Goal: Task Accomplishment & Management: Complete application form

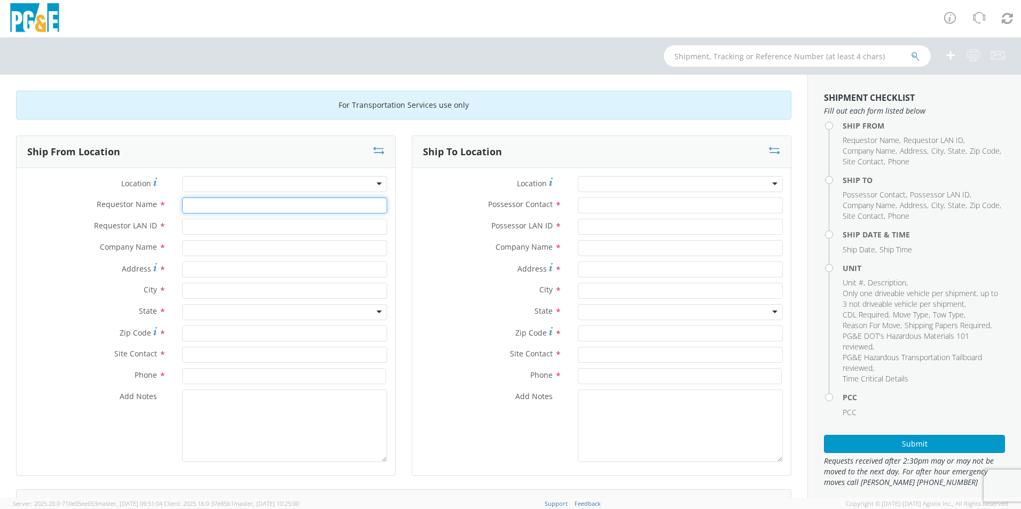
click at [207, 209] on input "Requestor Name *" at bounding box center [284, 205] width 205 height 16
type input "[PERSON_NAME]"
type input "CKP2"
type input "PG&E"
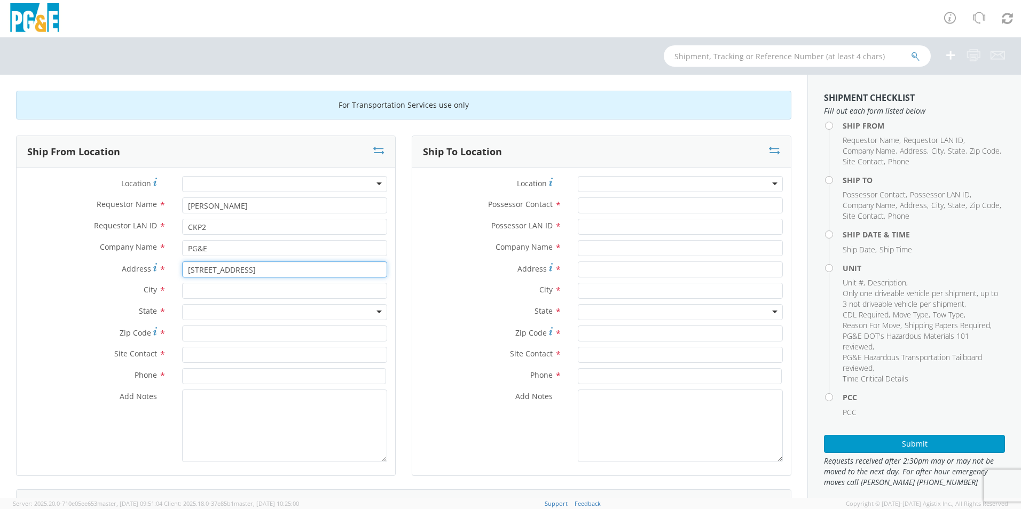
type input "[STREET_ADDRESS]"
type input "Stockton"
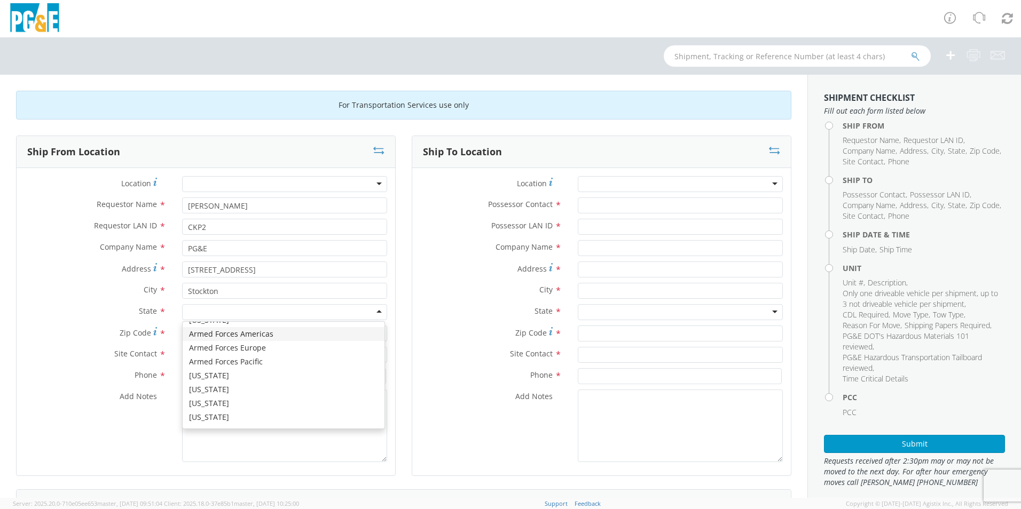
scroll to position [53, 0]
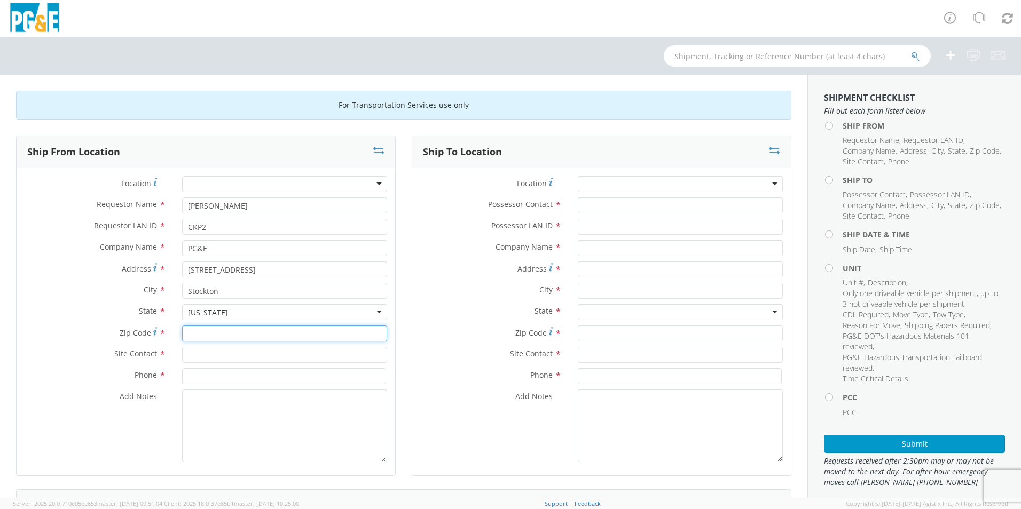
click at [203, 329] on input "Zip Code *" at bounding box center [284, 334] width 205 height 16
type input "95204"
click at [201, 354] on input "text" at bounding box center [284, 355] width 205 height 16
type input "[PERSON_NAME]"
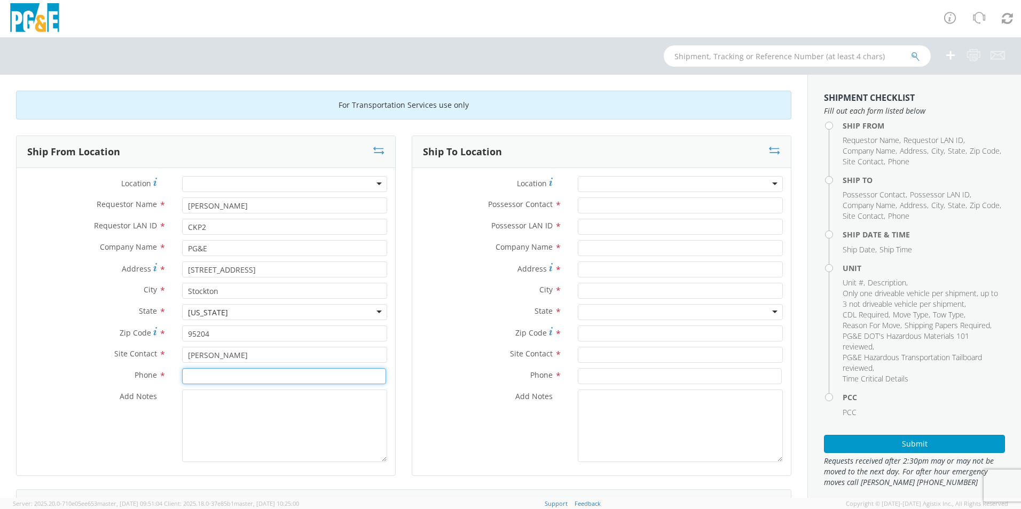
click at [211, 382] on input at bounding box center [284, 376] width 204 height 16
type input "[PHONE_NUMBER]"
click at [211, 400] on textarea "Add Notes *" at bounding box center [284, 426] width 205 height 73
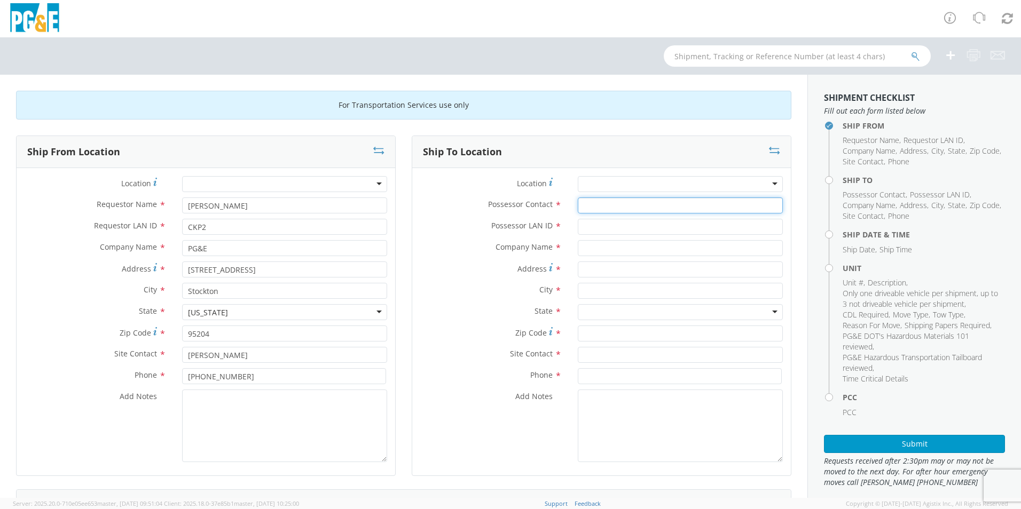
click at [588, 205] on input "Possessor Contact *" at bounding box center [680, 205] width 205 height 16
type input "[PERSON_NAME]"
click at [601, 226] on input "Possessor LAN ID *" at bounding box center [680, 227] width 205 height 16
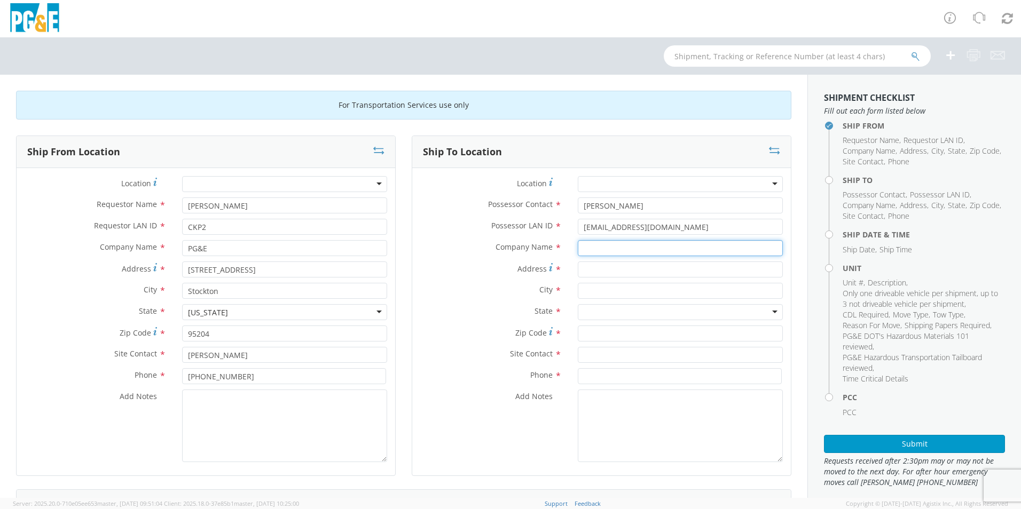
click at [626, 242] on input "text" at bounding box center [680, 248] width 205 height 16
click at [587, 227] on input "[EMAIL_ADDRESS][DOMAIN_NAME]" at bounding box center [680, 227] width 205 height 16
type input "[PERSON_NAME][EMAIL_ADDRESS][DOMAIN_NAME]"
click at [598, 248] on input "text" at bounding box center [680, 248] width 205 height 16
type input "j"
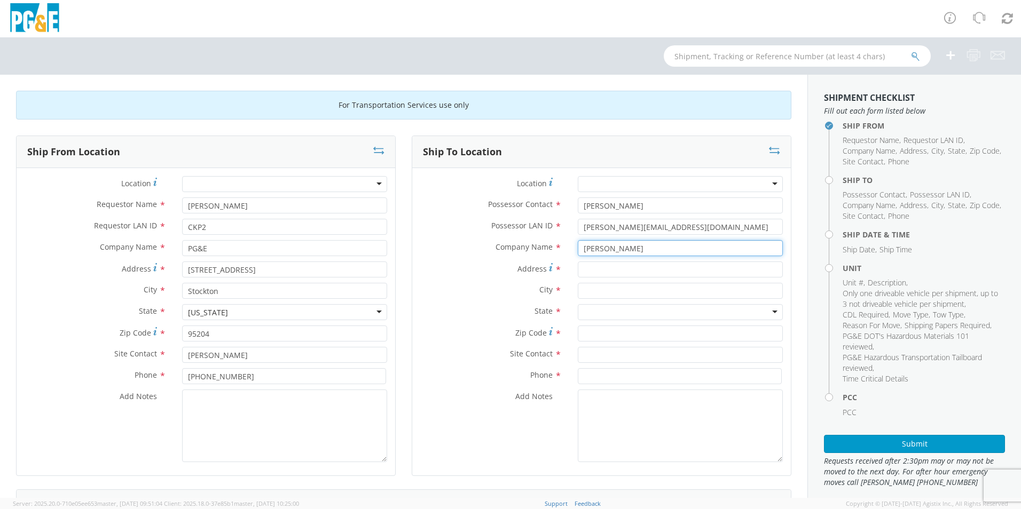
type input "[PERSON_NAME]"
click at [595, 269] on input "Address *" at bounding box center [680, 270] width 205 height 16
type input "8668 [PERSON_NAME]"
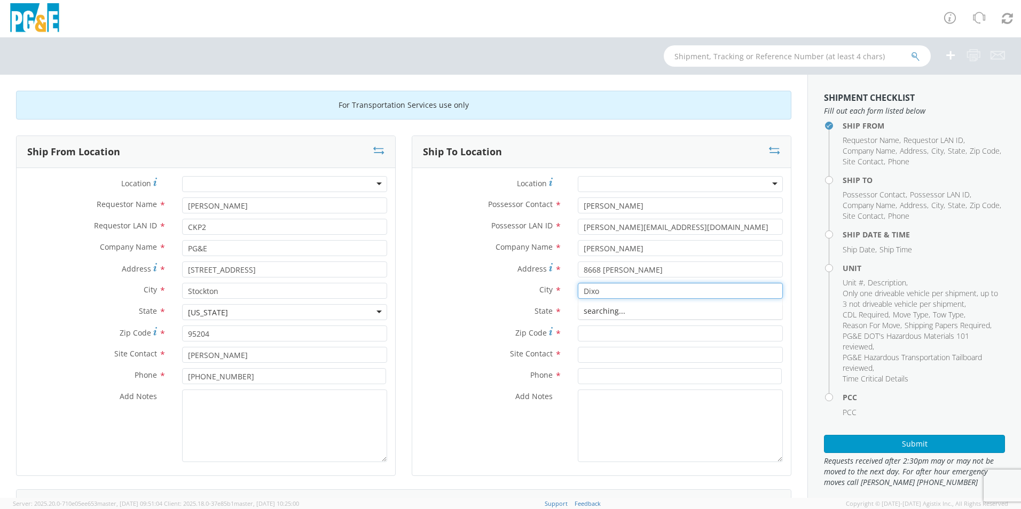
type input "[PERSON_NAME]"
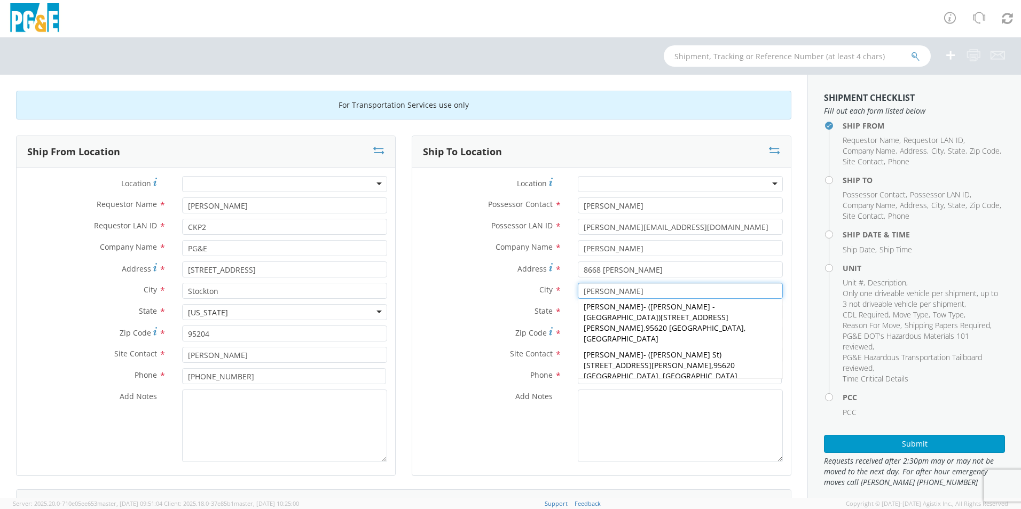
scroll to position [107, 0]
click at [628, 407] on span "[PERSON_NAME] AUCTIONEERS" at bounding box center [639, 412] width 113 height 10
type input "[PERSON_NAME] AUCTIONEERS"
type input "8668 [PERSON_NAME]."
type input "95620"
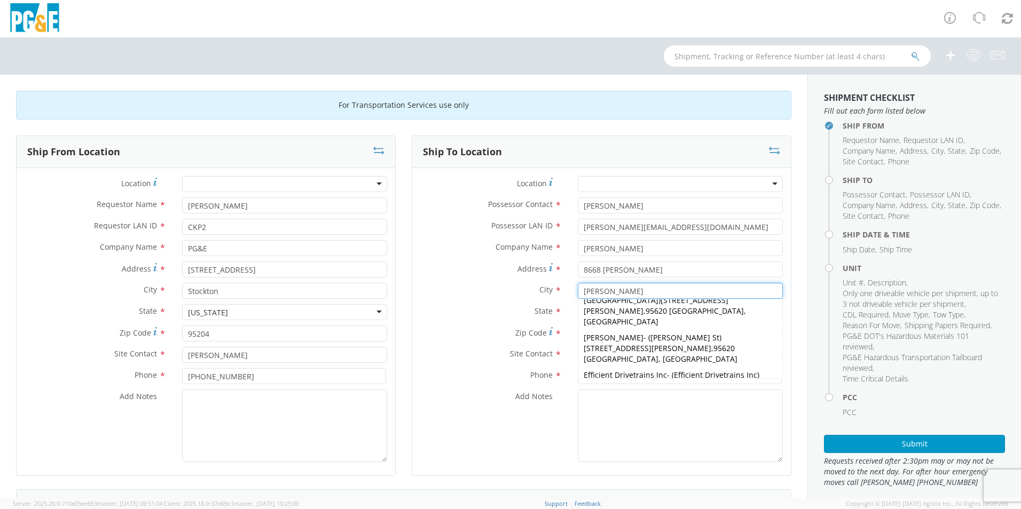
type input "[PERSON_NAME]"
type input "[PHONE_NUMBER]"
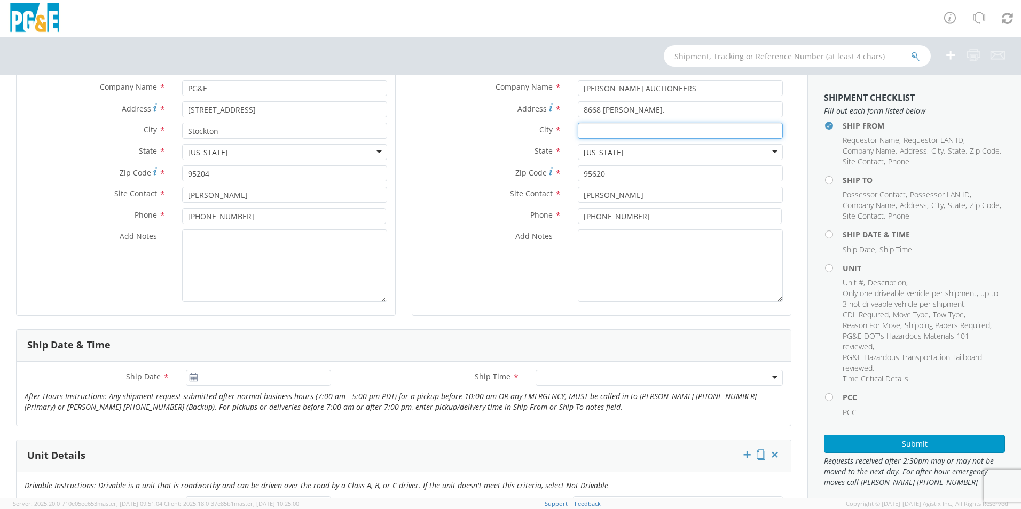
scroll to position [320, 0]
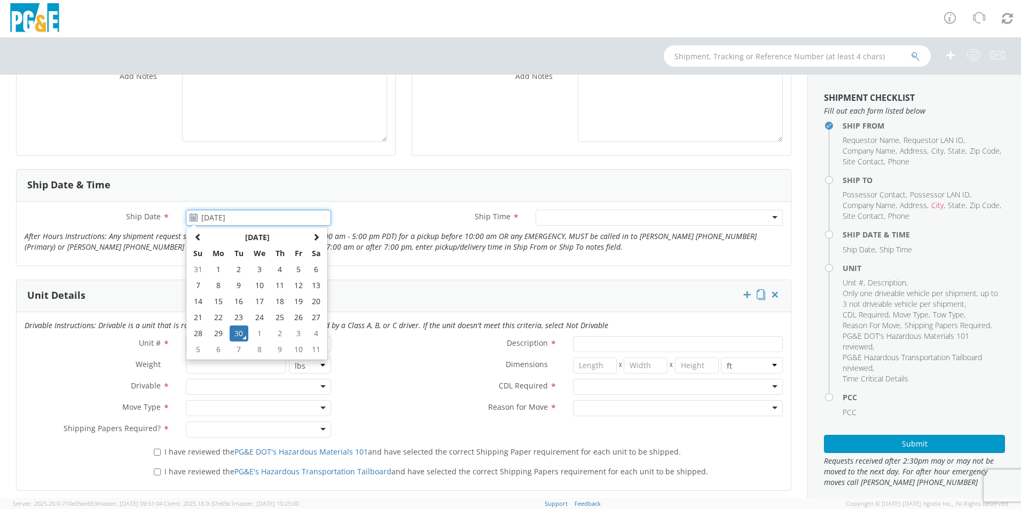
click at [228, 217] on input "[DATE]" at bounding box center [258, 218] width 145 height 16
click at [292, 337] on td "3" at bounding box center [298, 334] width 18 height 16
type input "[DATE]"
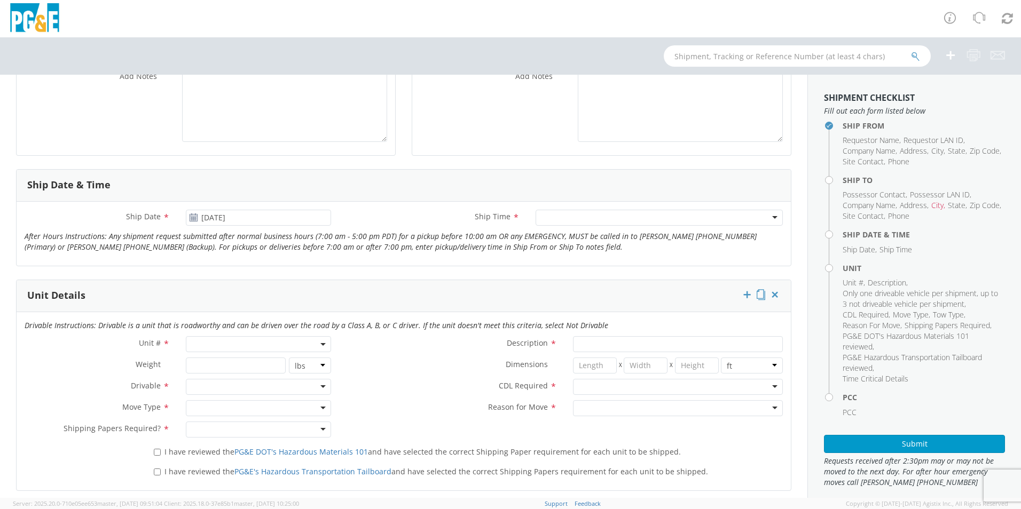
click at [322, 345] on span at bounding box center [258, 344] width 145 height 16
click at [283, 355] on input "search" at bounding box center [257, 362] width 138 height 16
type input "B33527"
type input "TRUCK; TROUBLE W/AERIAL 4X4"
type input "19500"
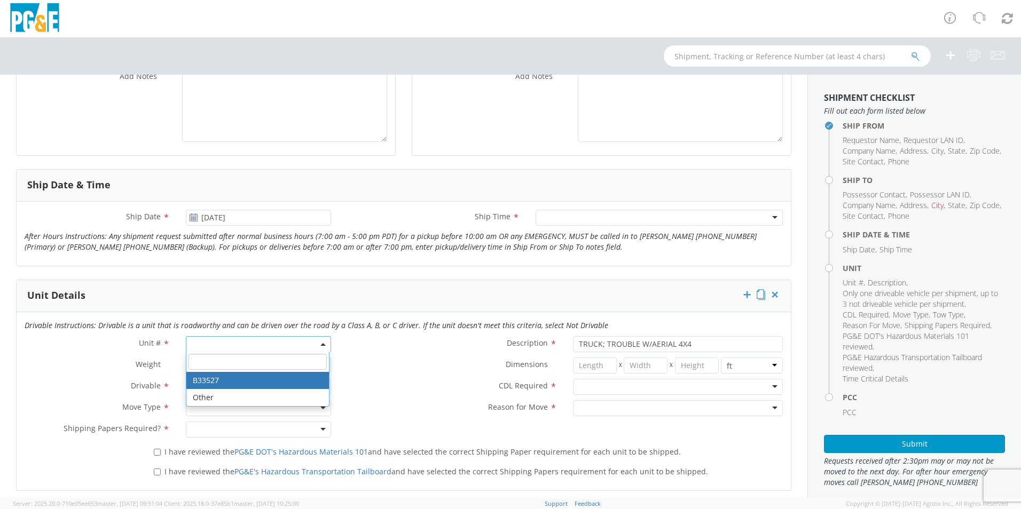
select select "B33527"
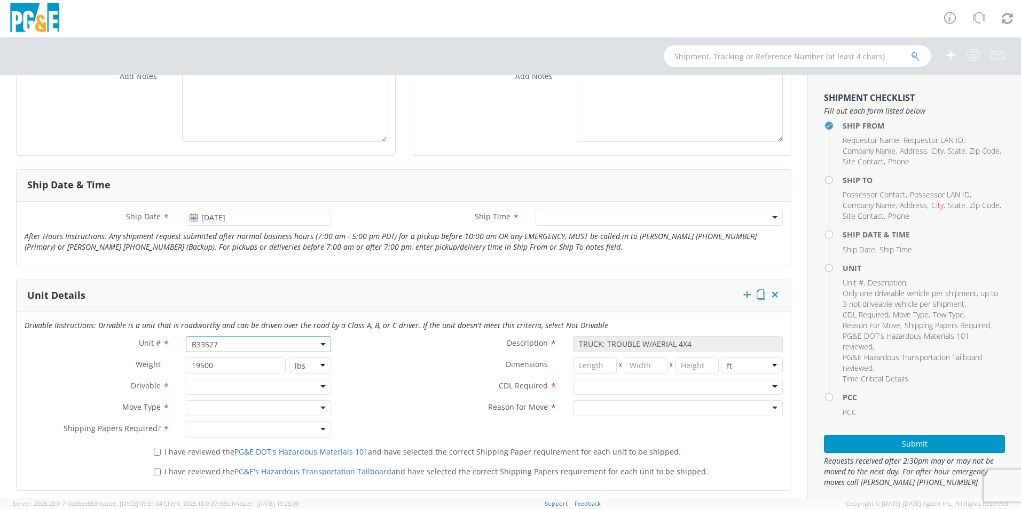
click at [318, 388] on div at bounding box center [258, 387] width 145 height 16
click at [317, 409] on div at bounding box center [258, 408] width 145 height 16
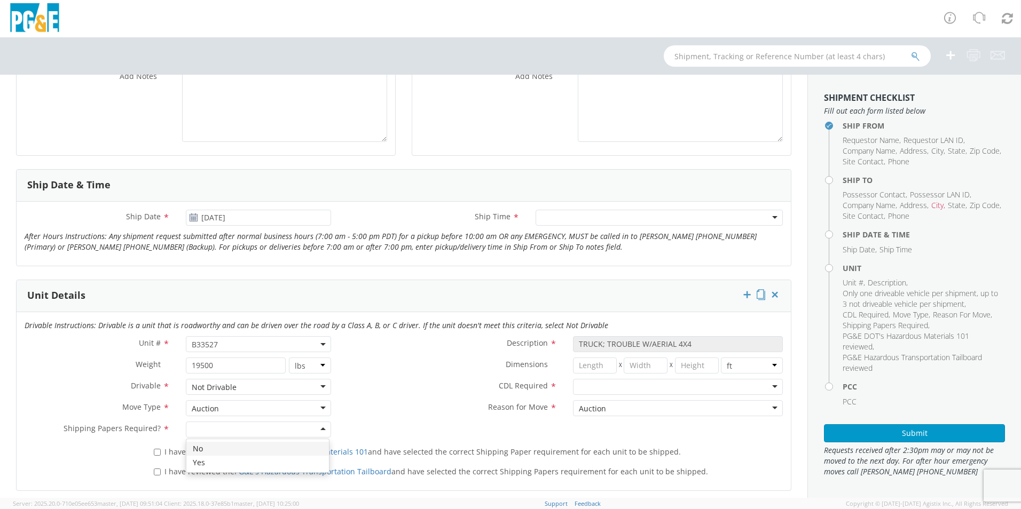
click at [316, 429] on div at bounding box center [258, 430] width 145 height 16
drag, startPoint x: 238, startPoint y: 454, endPoint x: 220, endPoint y: 453, distance: 17.1
click at [157, 454] on input "I have reviewed the PG&E DOT's Hazardous Materials 101 and have selected the co…" at bounding box center [157, 452] width 7 height 7
checkbox input "true"
click at [156, 472] on input "I have reviewed the PG&E's Hazardous Transportation Tailboard and have selected…" at bounding box center [157, 472] width 7 height 7
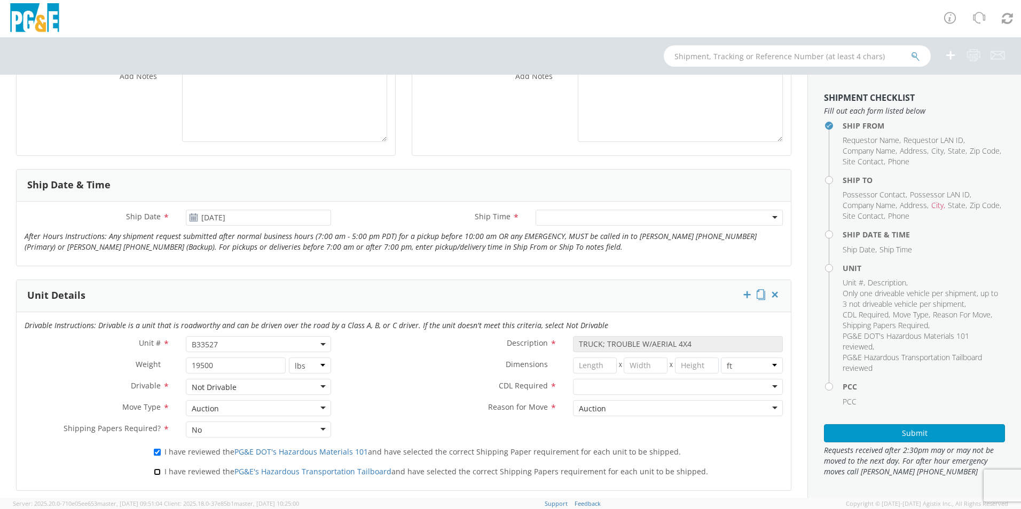
checkbox input "true"
click at [764, 387] on div at bounding box center [678, 387] width 210 height 16
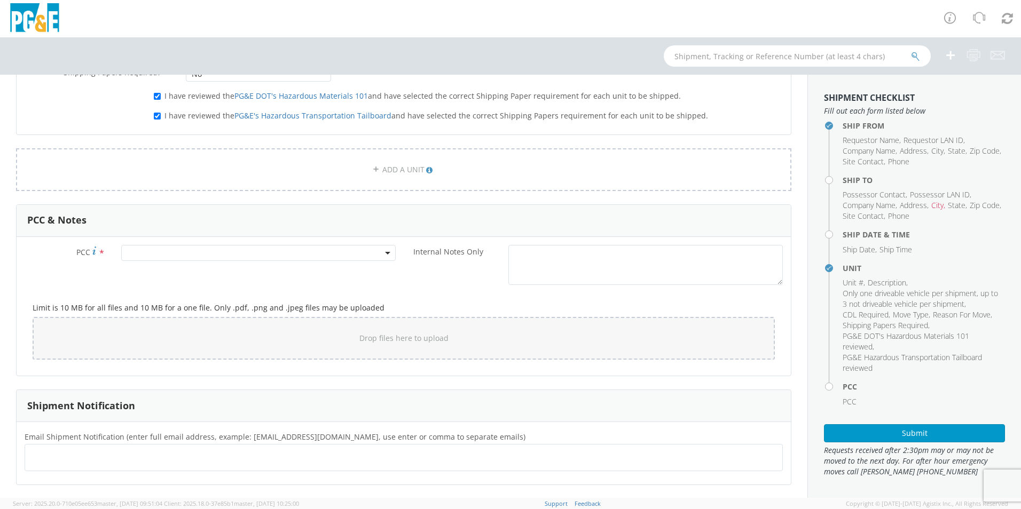
scroll to position [694, 0]
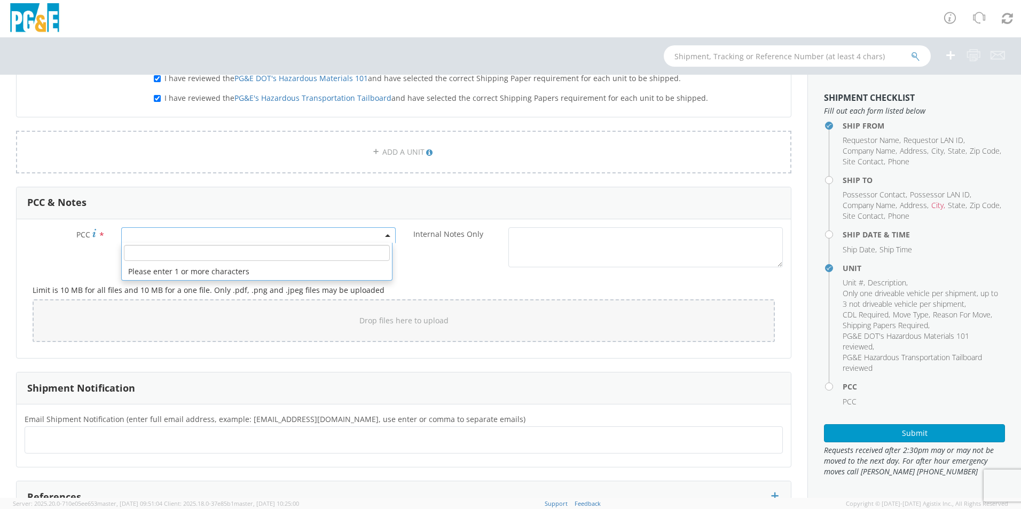
click at [200, 236] on span at bounding box center [258, 235] width 274 height 16
click at [197, 251] on input "number" at bounding box center [257, 253] width 266 height 16
click at [137, 255] on input "number" at bounding box center [257, 253] width 266 height 16
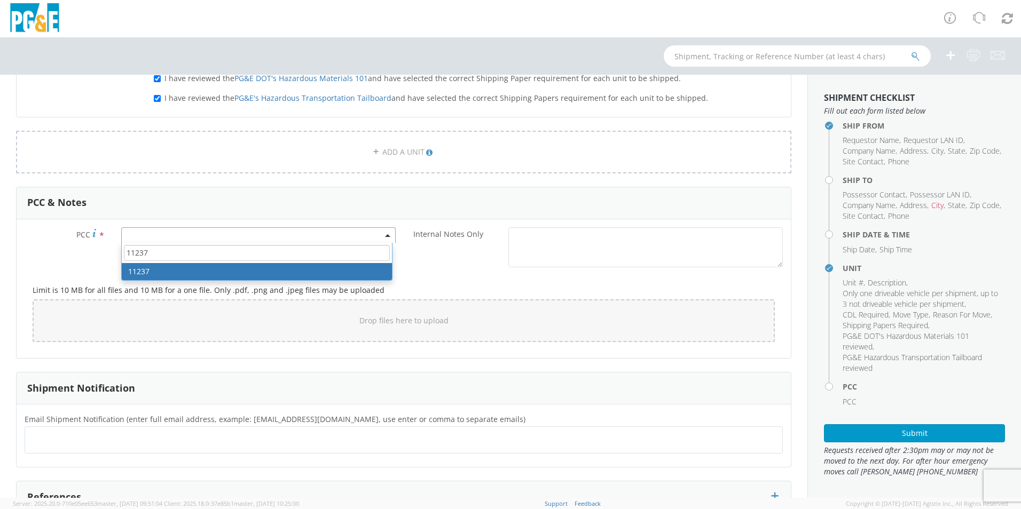
type input "11237"
select select "11237"
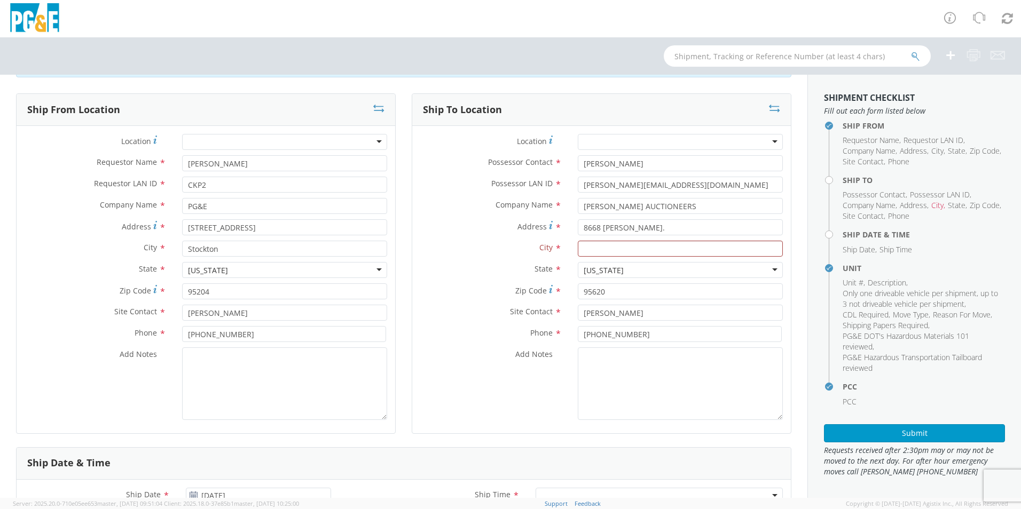
scroll to position [0, 0]
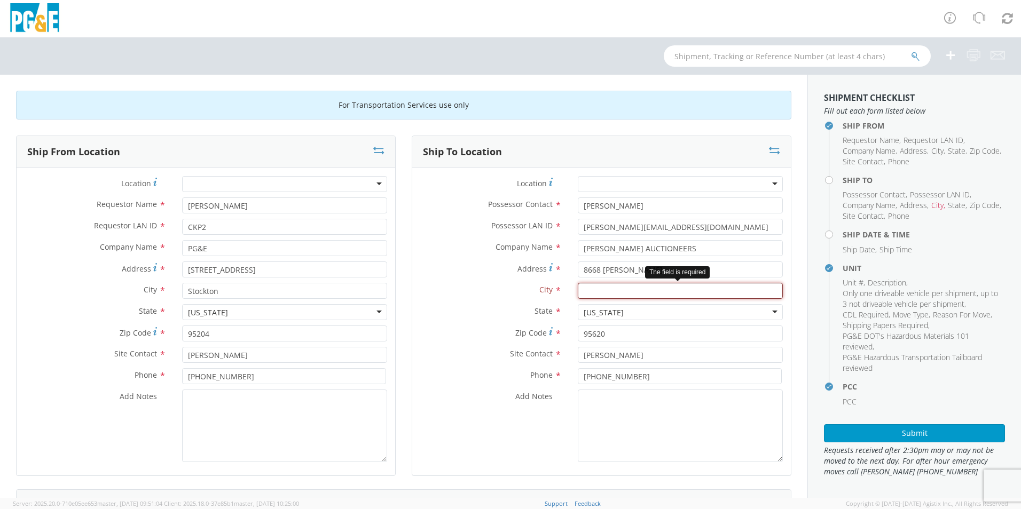
click at [586, 293] on input "text" at bounding box center [680, 291] width 205 height 16
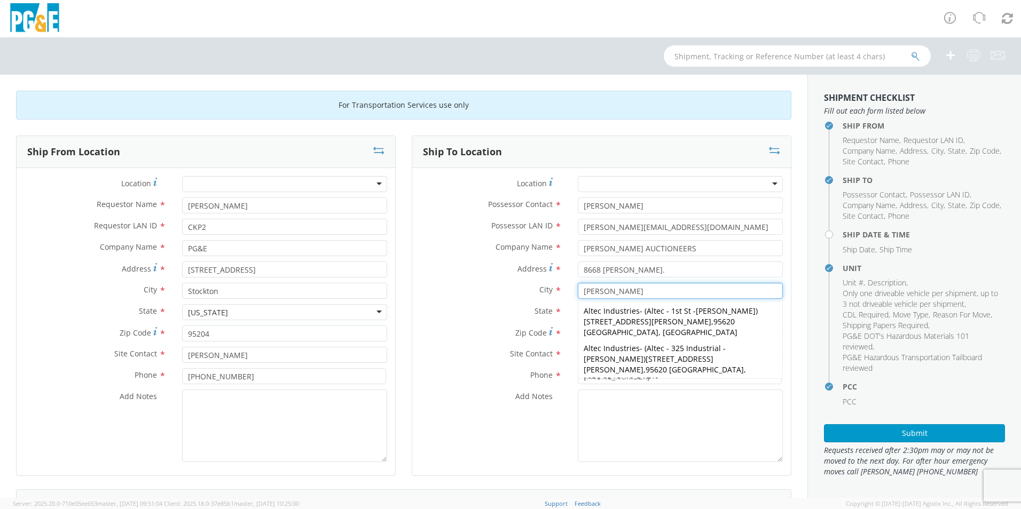
type input "[PERSON_NAME]"
click at [524, 314] on label "State *" at bounding box center [490, 311] width 157 height 14
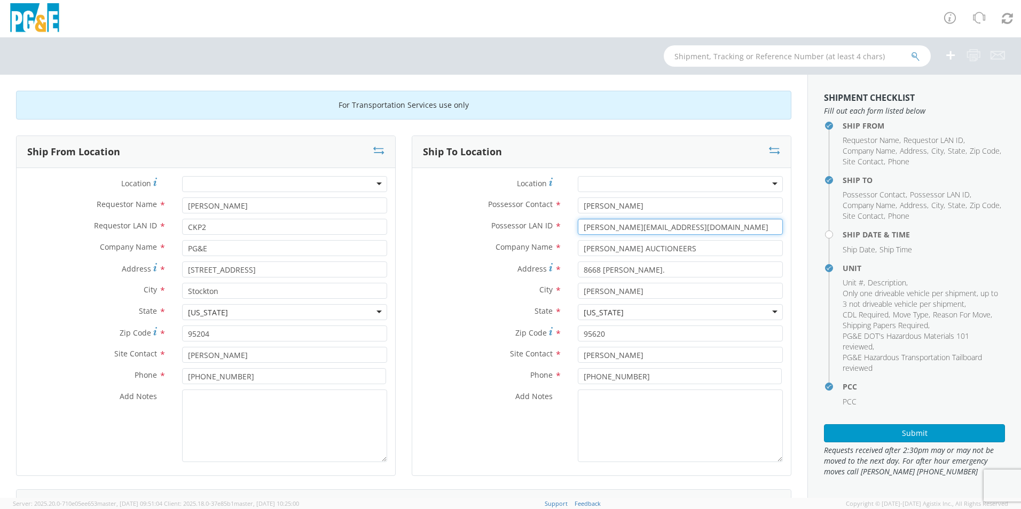
drag, startPoint x: 657, startPoint y: 226, endPoint x: 573, endPoint y: 230, distance: 84.4
click at [578, 230] on input "[PERSON_NAME][EMAIL_ADDRESS][DOMAIN_NAME]" at bounding box center [680, 227] width 205 height 16
click at [463, 407] on div "Add Notes *" at bounding box center [601, 426] width 378 height 73
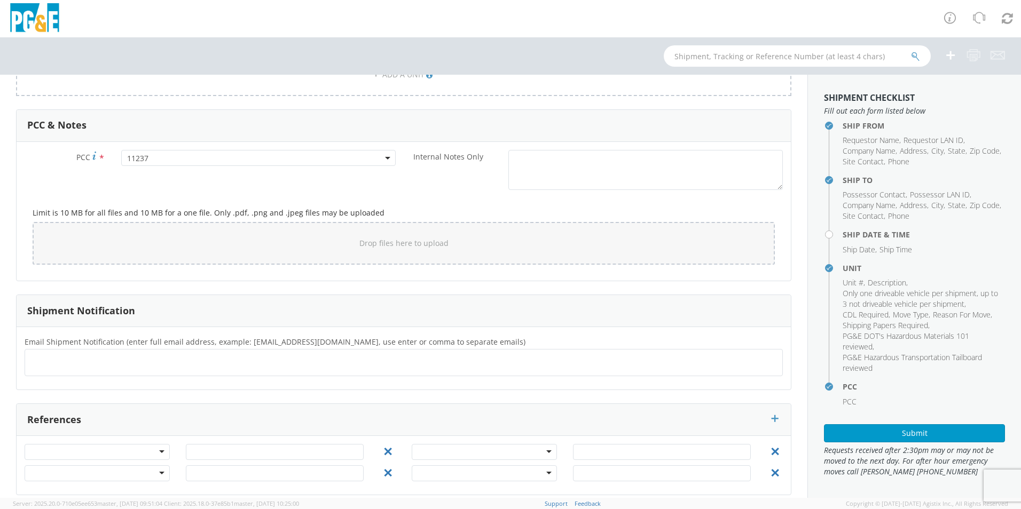
scroll to position [782, 0]
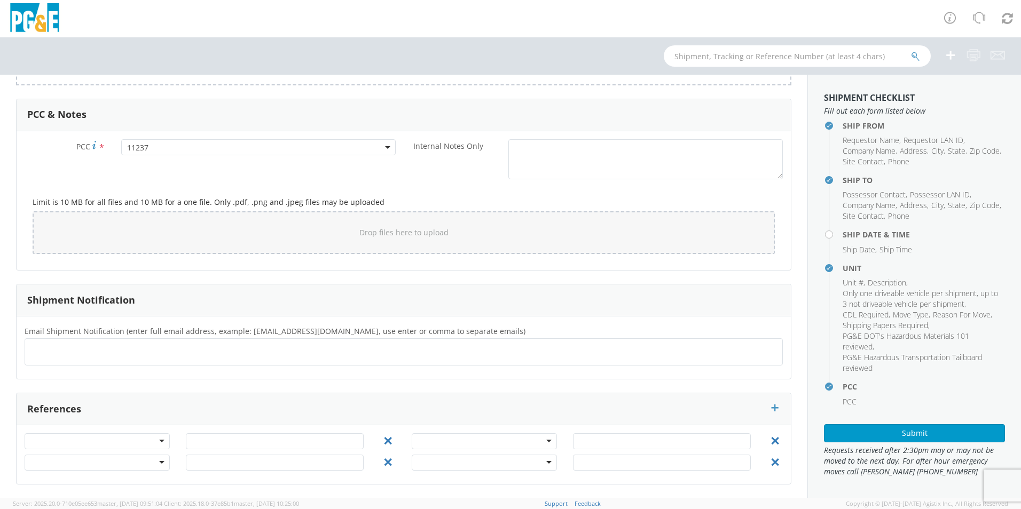
click at [67, 350] on ul at bounding box center [403, 352] width 748 height 18
drag, startPoint x: 67, startPoint y: 351, endPoint x: 487, endPoint y: 280, distance: 425.4
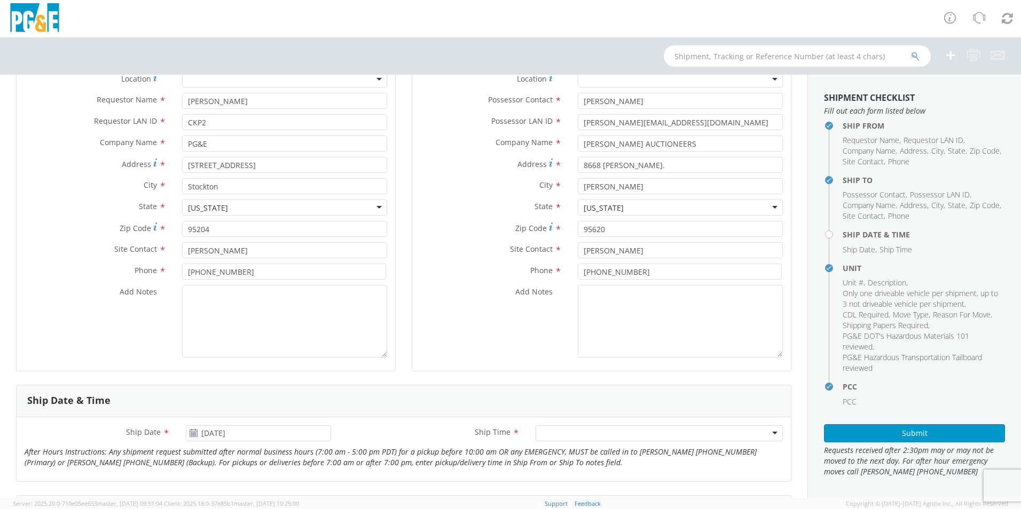
scroll to position [0, 0]
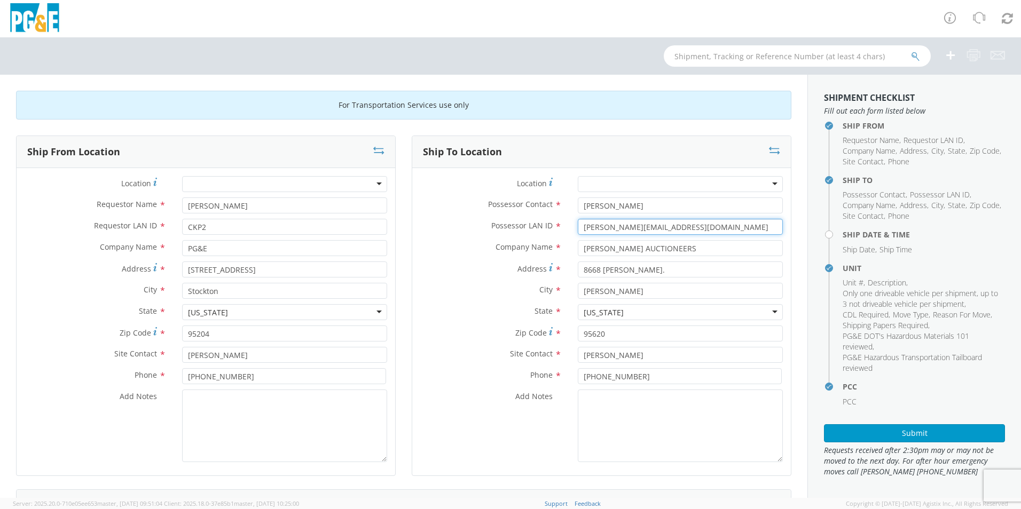
drag, startPoint x: 655, startPoint y: 229, endPoint x: 564, endPoint y: 232, distance: 91.3
click at [570, 232] on div "[PERSON_NAME][EMAIL_ADDRESS][DOMAIN_NAME]" at bounding box center [680, 227] width 221 height 16
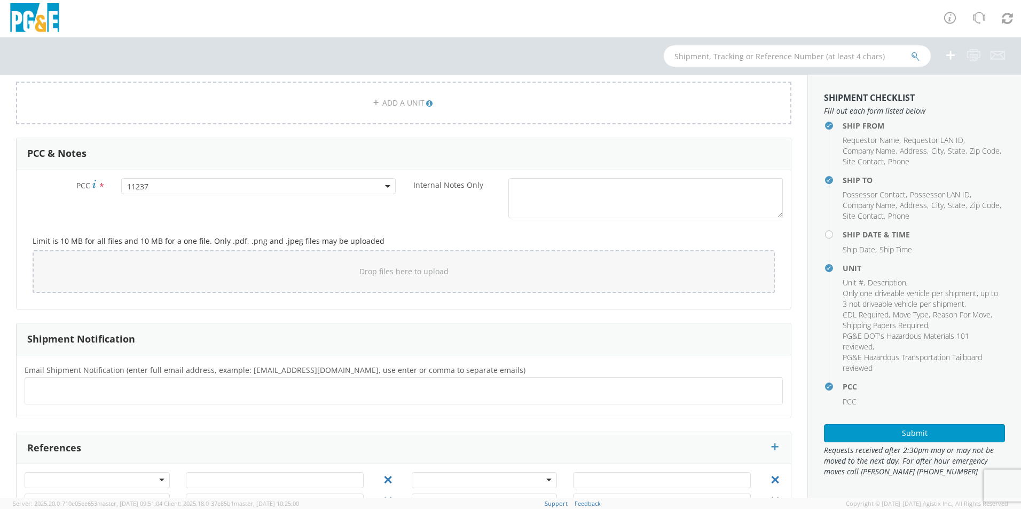
scroll to position [782, 0]
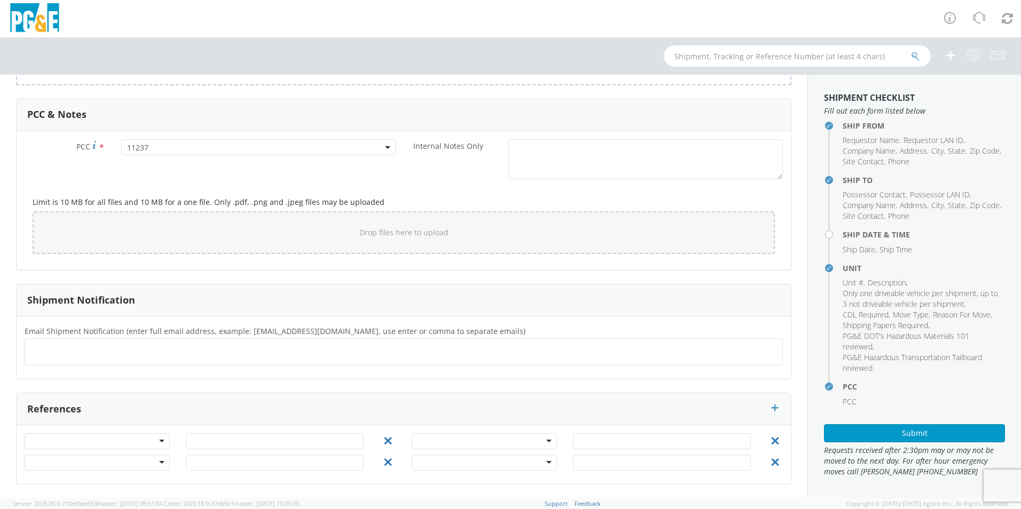
click at [69, 357] on ul at bounding box center [403, 352] width 748 height 18
drag, startPoint x: 69, startPoint y: 356, endPoint x: 51, endPoint y: 353, distance: 17.8
click at [51, 353] on ul at bounding box center [403, 352] width 748 height 18
type input "[PERSON_NAME][EMAIL_ADDRESS][DOMAIN_NAME]"
type input "[EMAIL_ADDRESS][DOMAIN_NAME]"
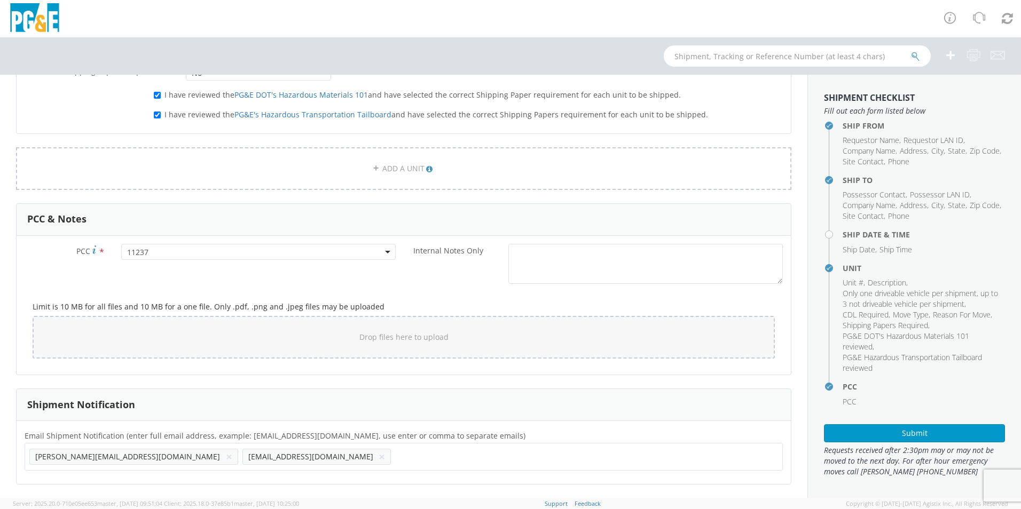
scroll to position [694, 0]
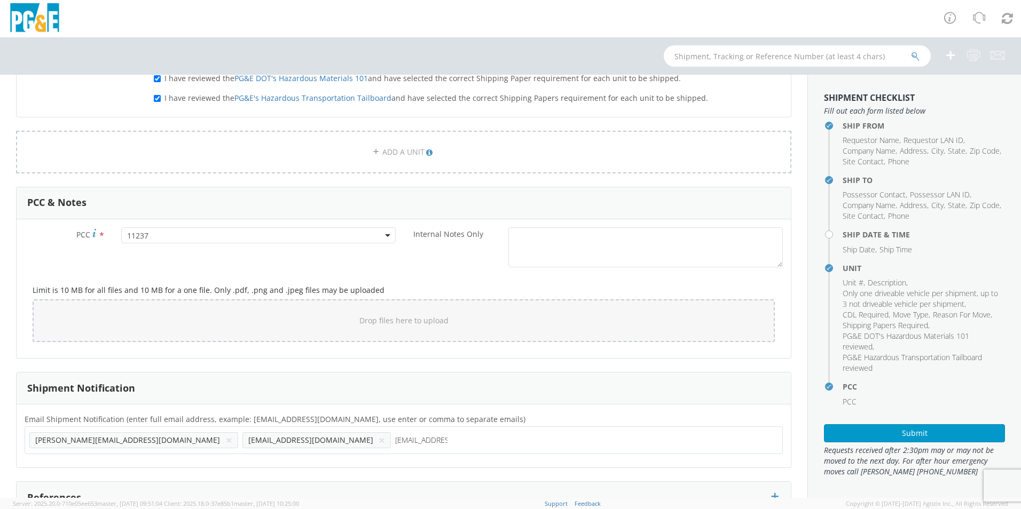
type input "[EMAIL_ADDRESS][DOMAIN_NAME]"
click at [331, 445] on ul "[PERSON_NAME][EMAIL_ADDRESS][DOMAIN_NAME] × [EMAIL_ADDRESS][DOMAIN_NAME] × [EMA…" at bounding box center [403, 440] width 748 height 18
type input "[EMAIL_ADDRESS][DOMAIN_NAME]"
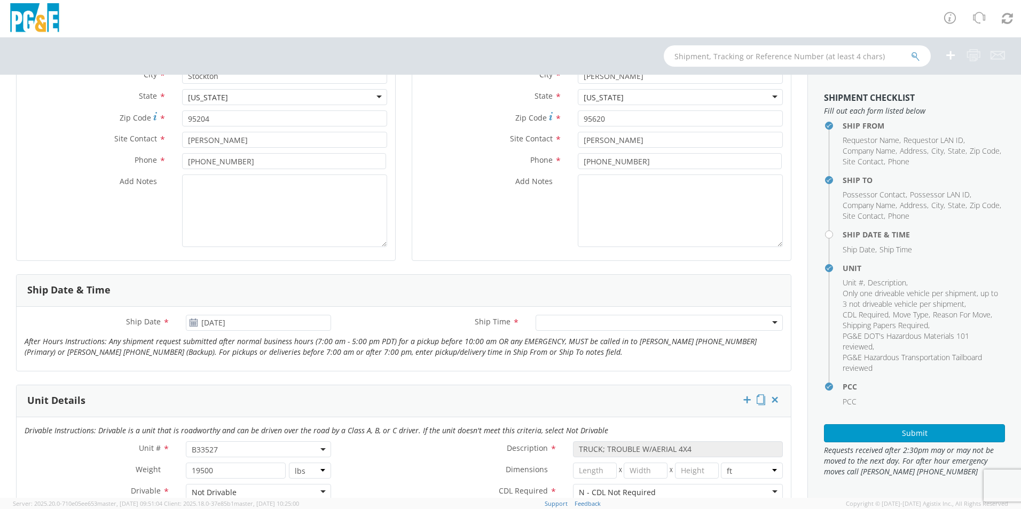
scroll to position [142, 0]
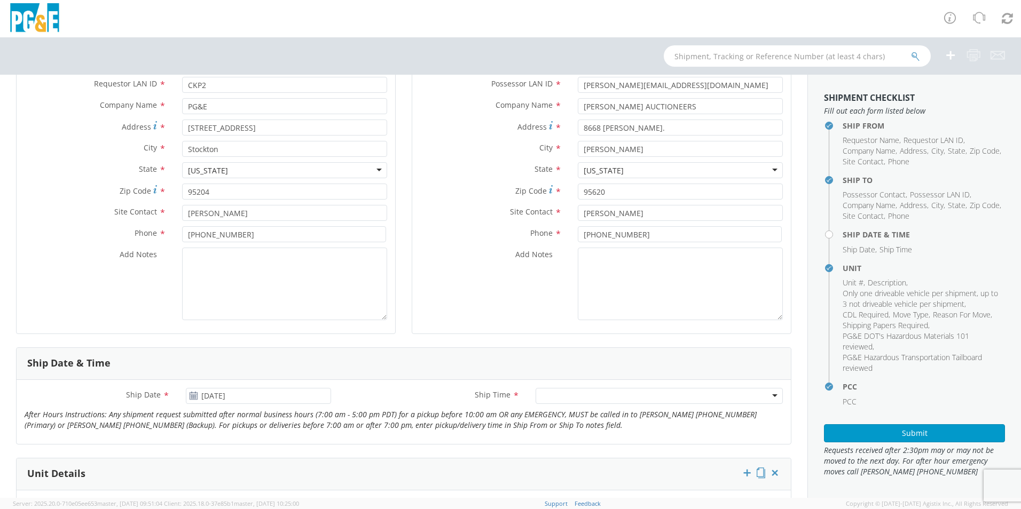
click at [714, 395] on div at bounding box center [658, 396] width 247 height 16
click at [907, 433] on button "Submit" at bounding box center [914, 433] width 181 height 18
